Goal: Transaction & Acquisition: Purchase product/service

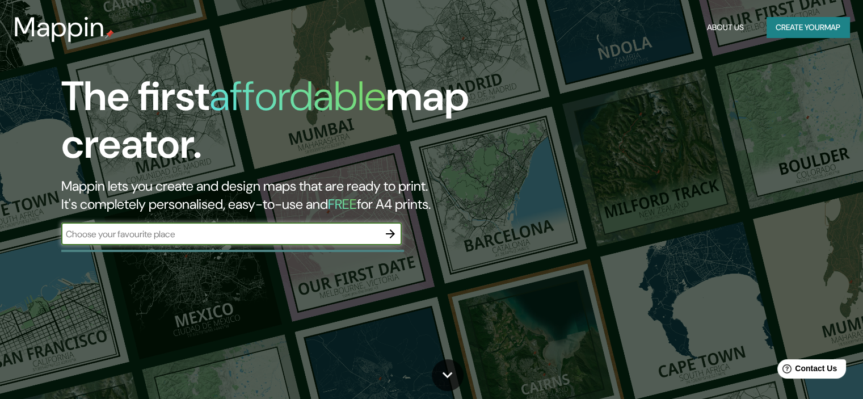
click at [286, 240] on div "​" at bounding box center [231, 233] width 340 height 23
type input "[GEOGRAPHIC_DATA]"
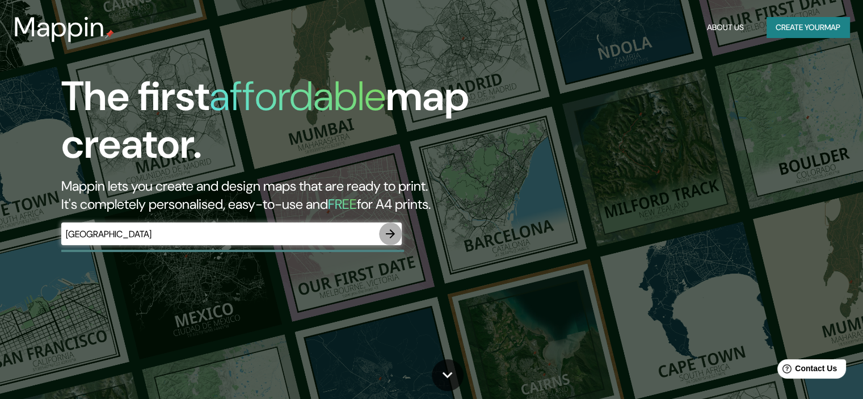
click at [391, 233] on icon "button" at bounding box center [390, 233] width 9 height 9
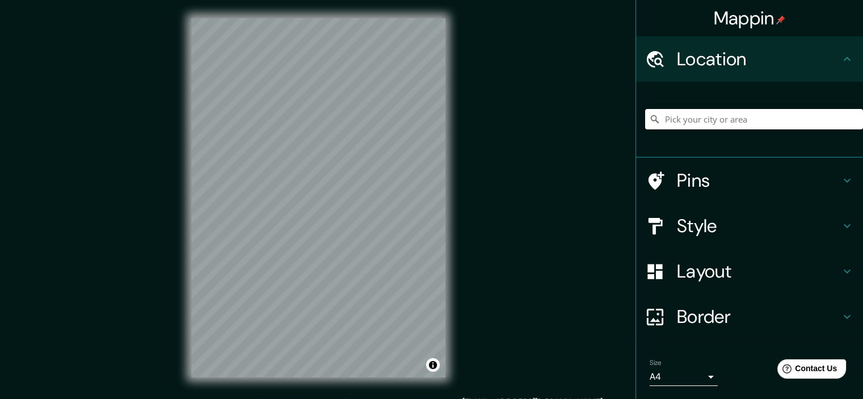
click at [667, 123] on input "Pick your city or area" at bounding box center [754, 119] width 218 height 20
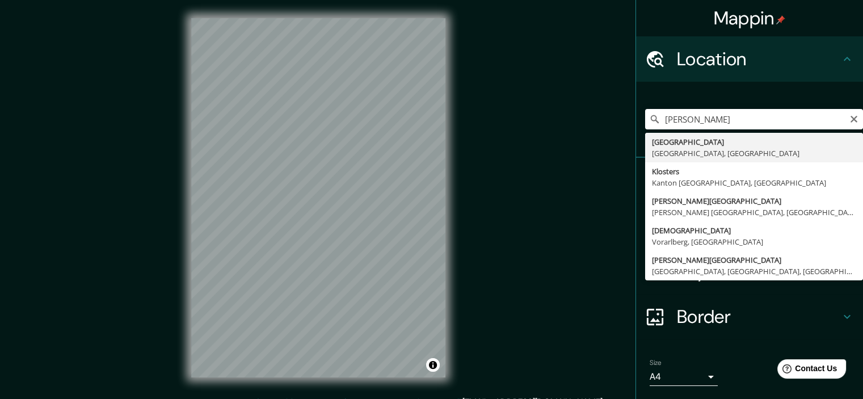
type input "[GEOGRAPHIC_DATA], [GEOGRAPHIC_DATA], [GEOGRAPHIC_DATA]"
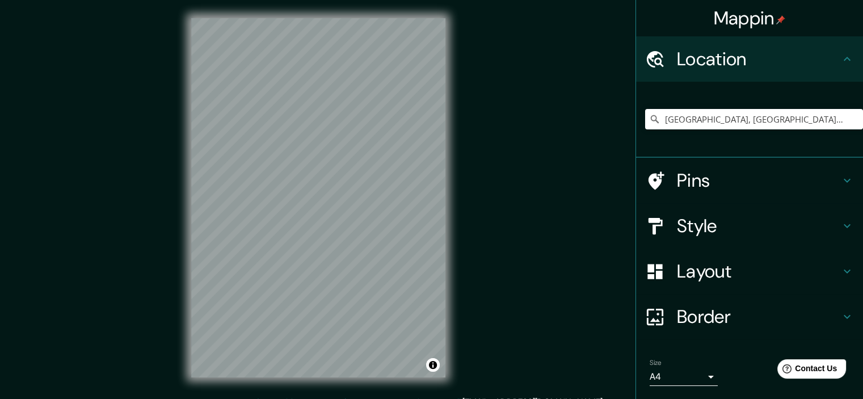
scroll to position [34, 0]
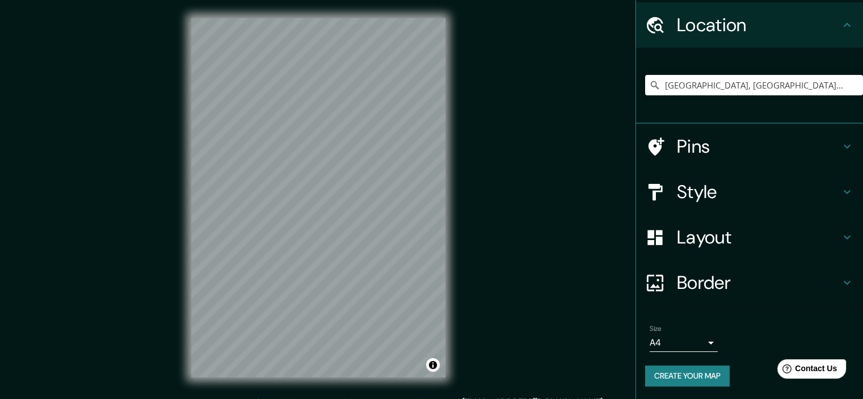
click at [702, 343] on body "Mappin Location [GEOGRAPHIC_DATA], [GEOGRAPHIC_DATA], [GEOGRAPHIC_DATA] Pins St…" at bounding box center [431, 199] width 863 height 399
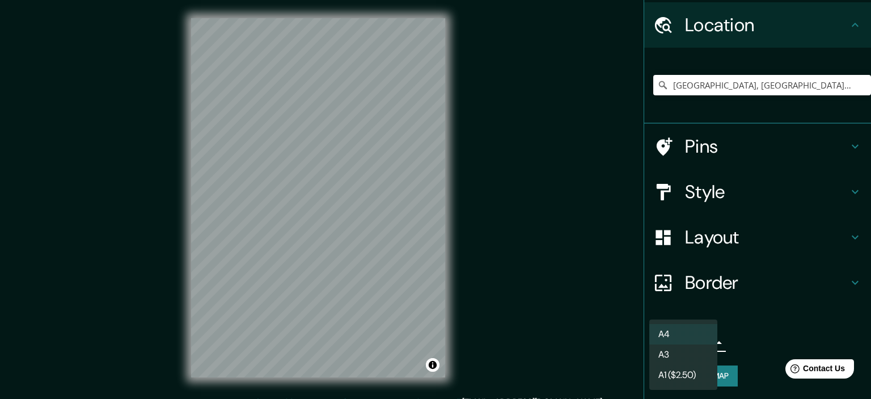
click at [664, 357] on li "A3" at bounding box center [684, 354] width 68 height 20
type input "a4"
